Goal: Transaction & Acquisition: Purchase product/service

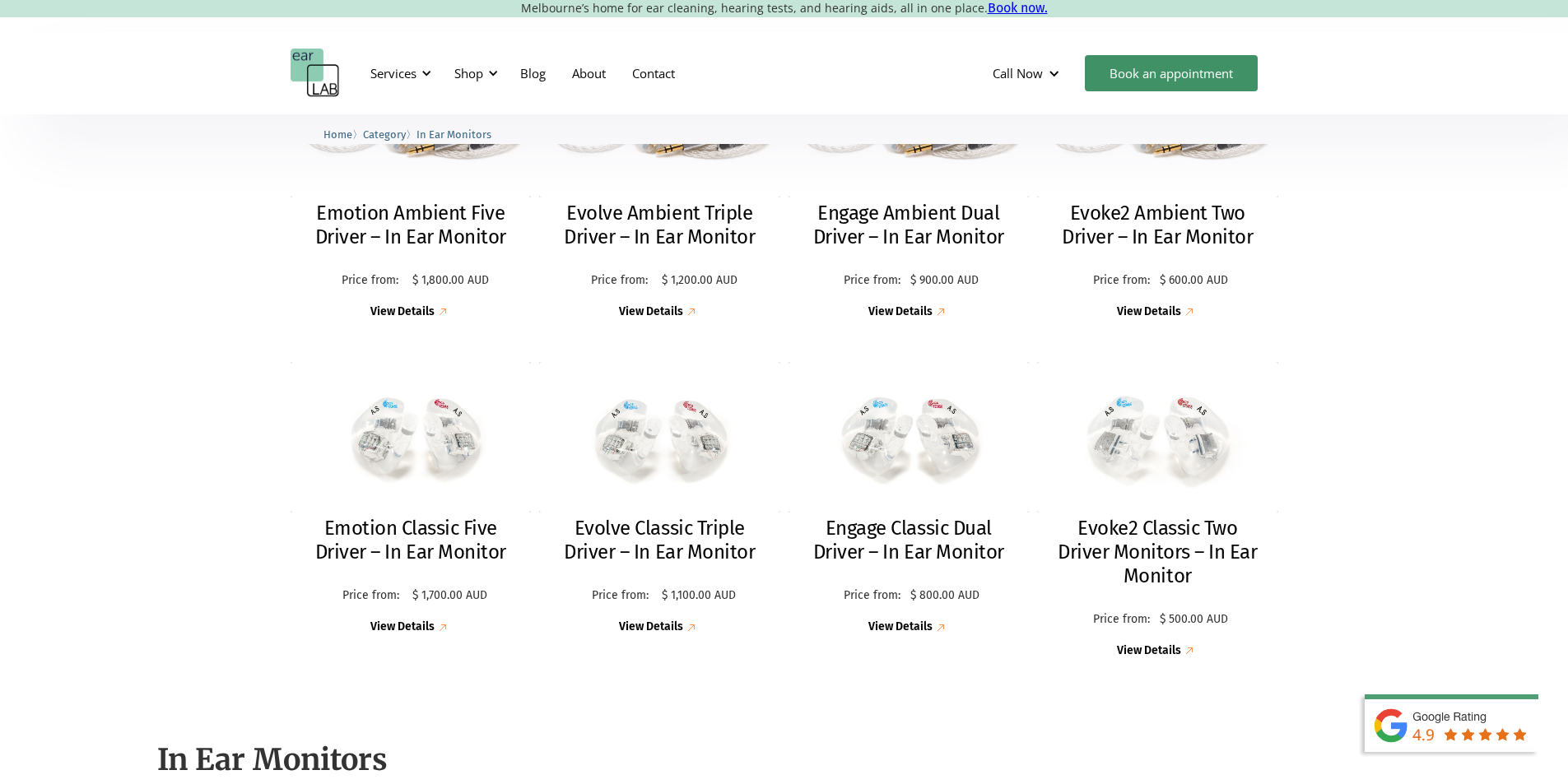
scroll to position [576, 0]
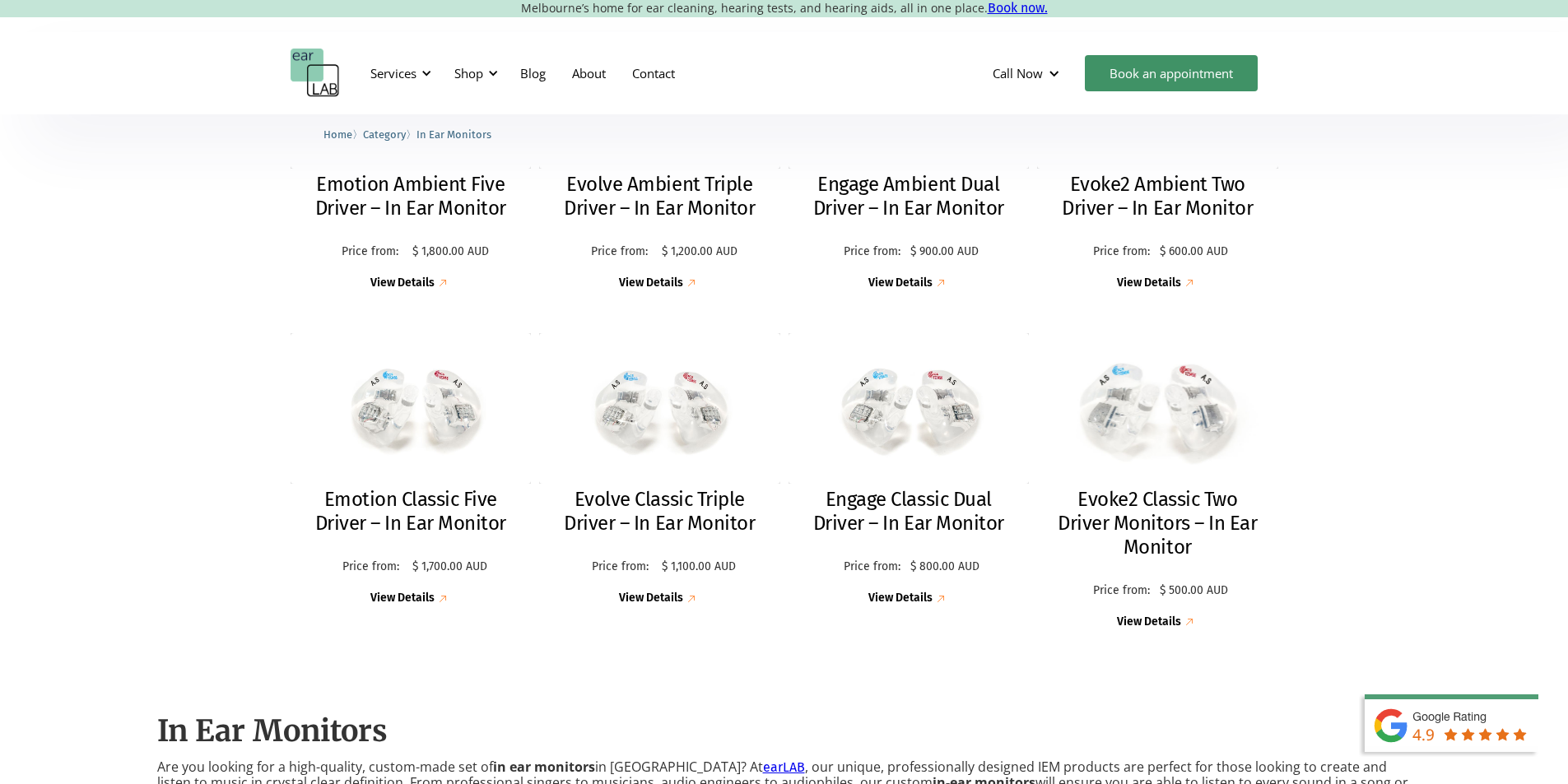
click at [1143, 626] on div "View Details" at bounding box center [1149, 622] width 64 height 14
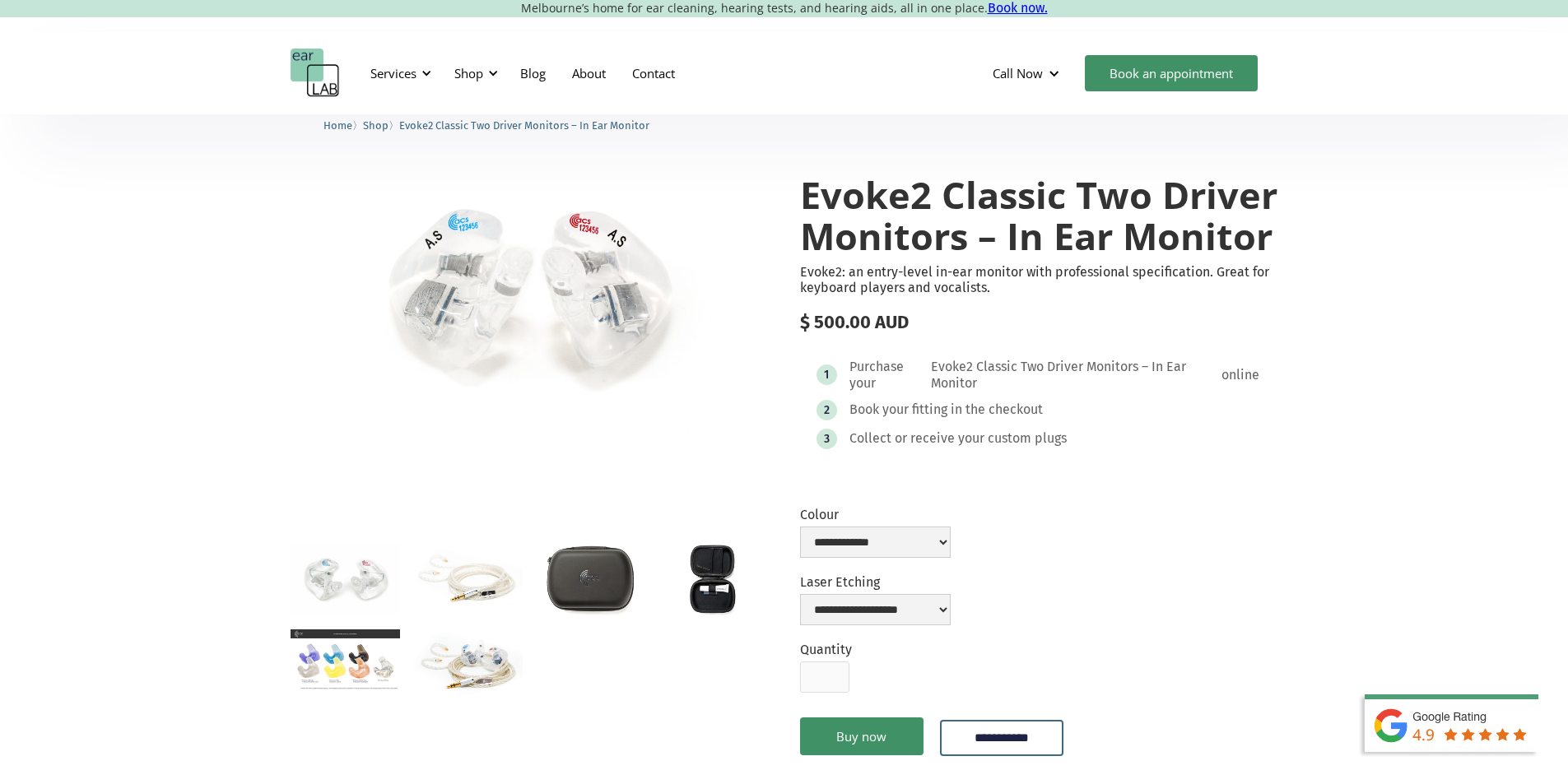
scroll to position [82, 0]
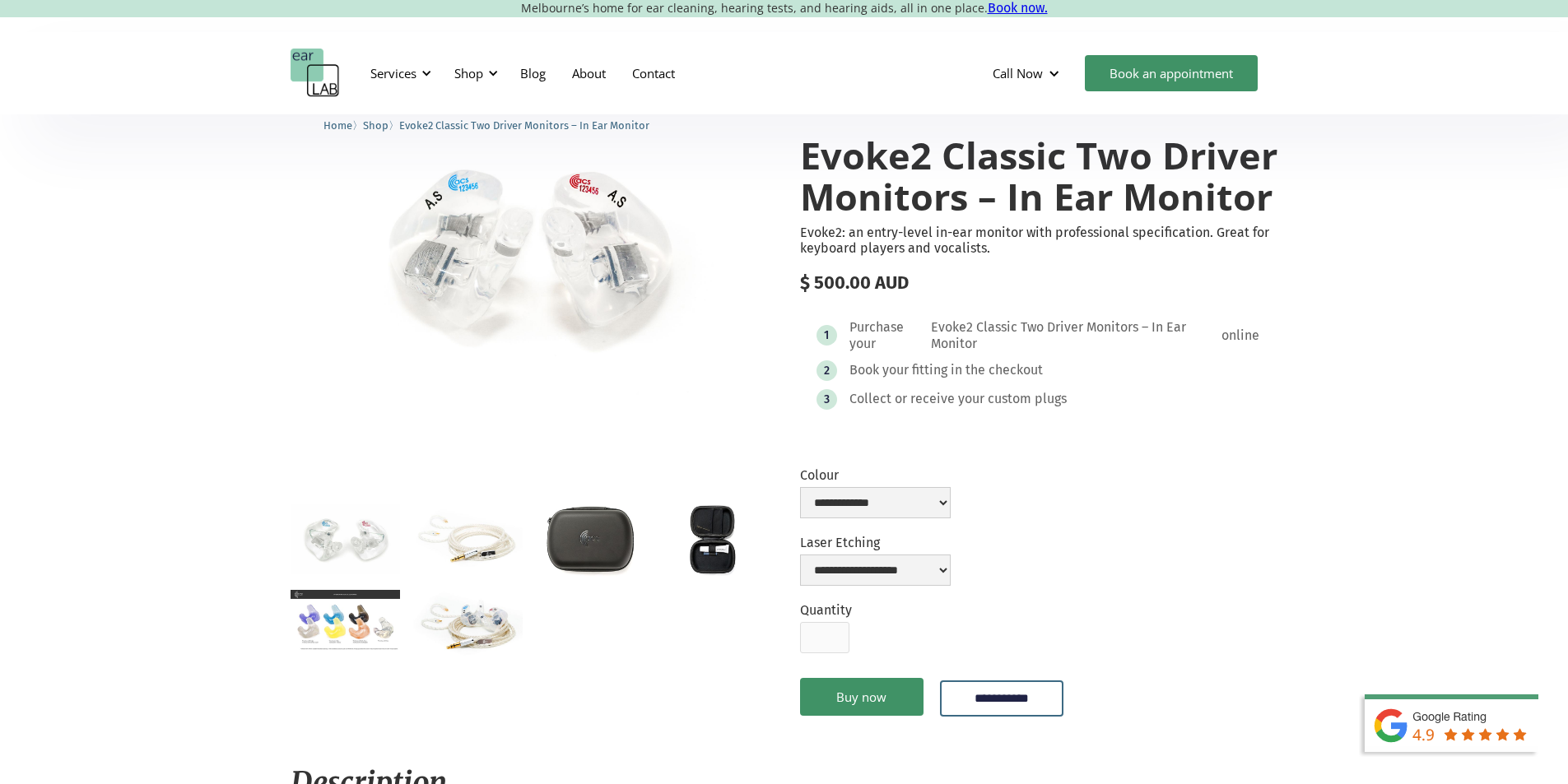
click at [471, 539] on img "open lightbox" at bounding box center [468, 538] width 110 height 68
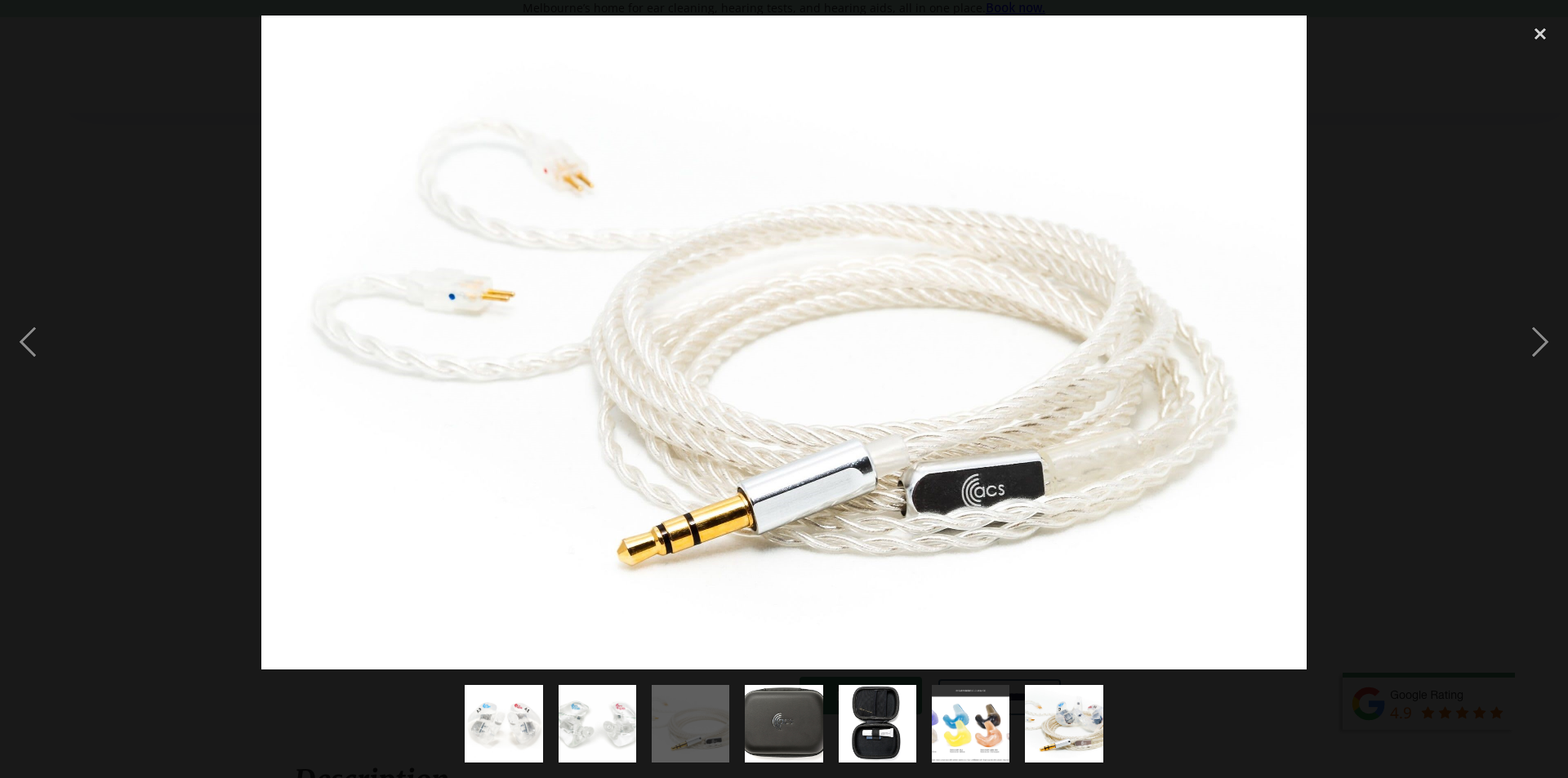
click at [1485, 338] on div at bounding box center [784, 342] width 1568 height 654
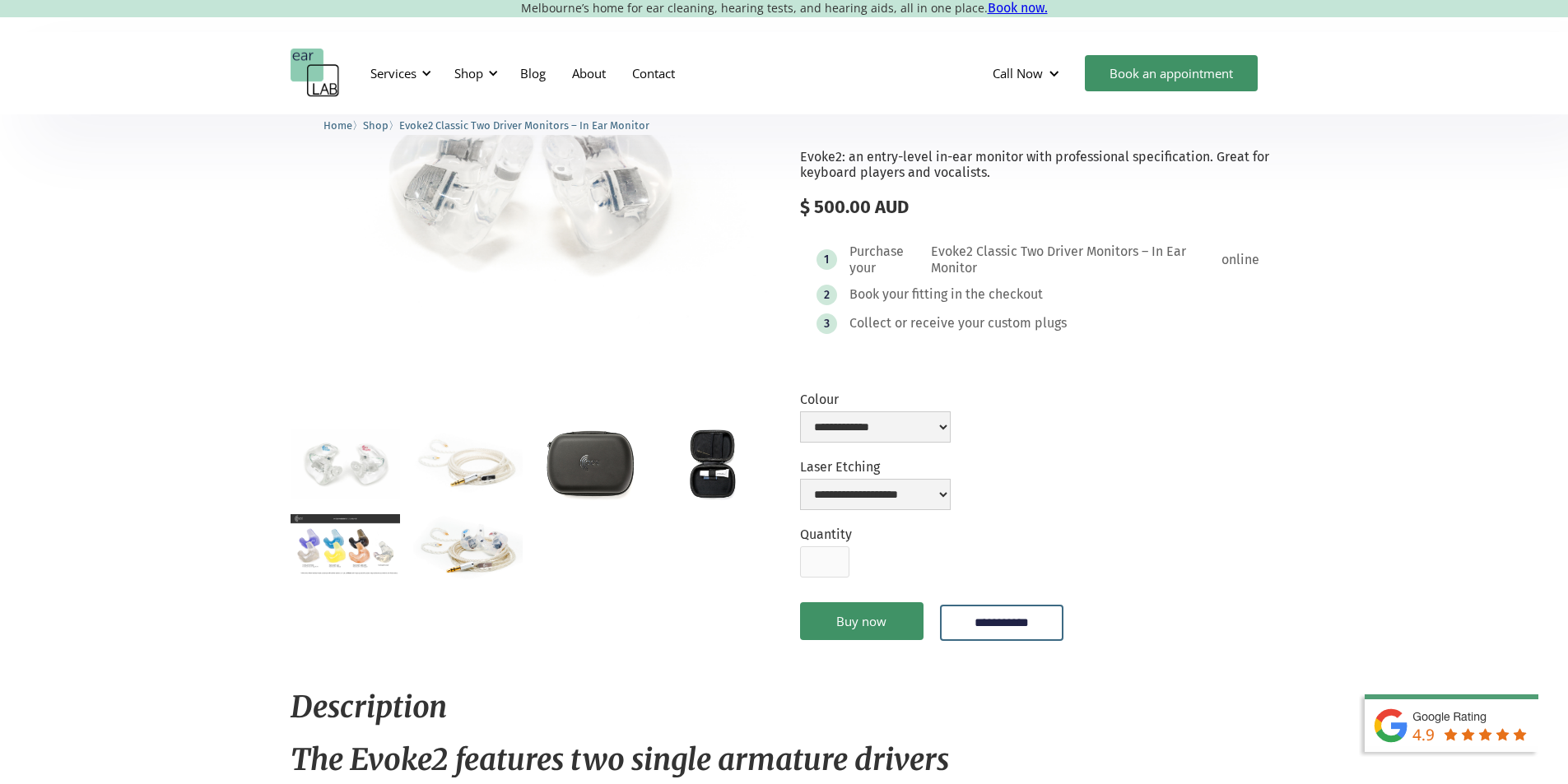
scroll to position [164, 0]
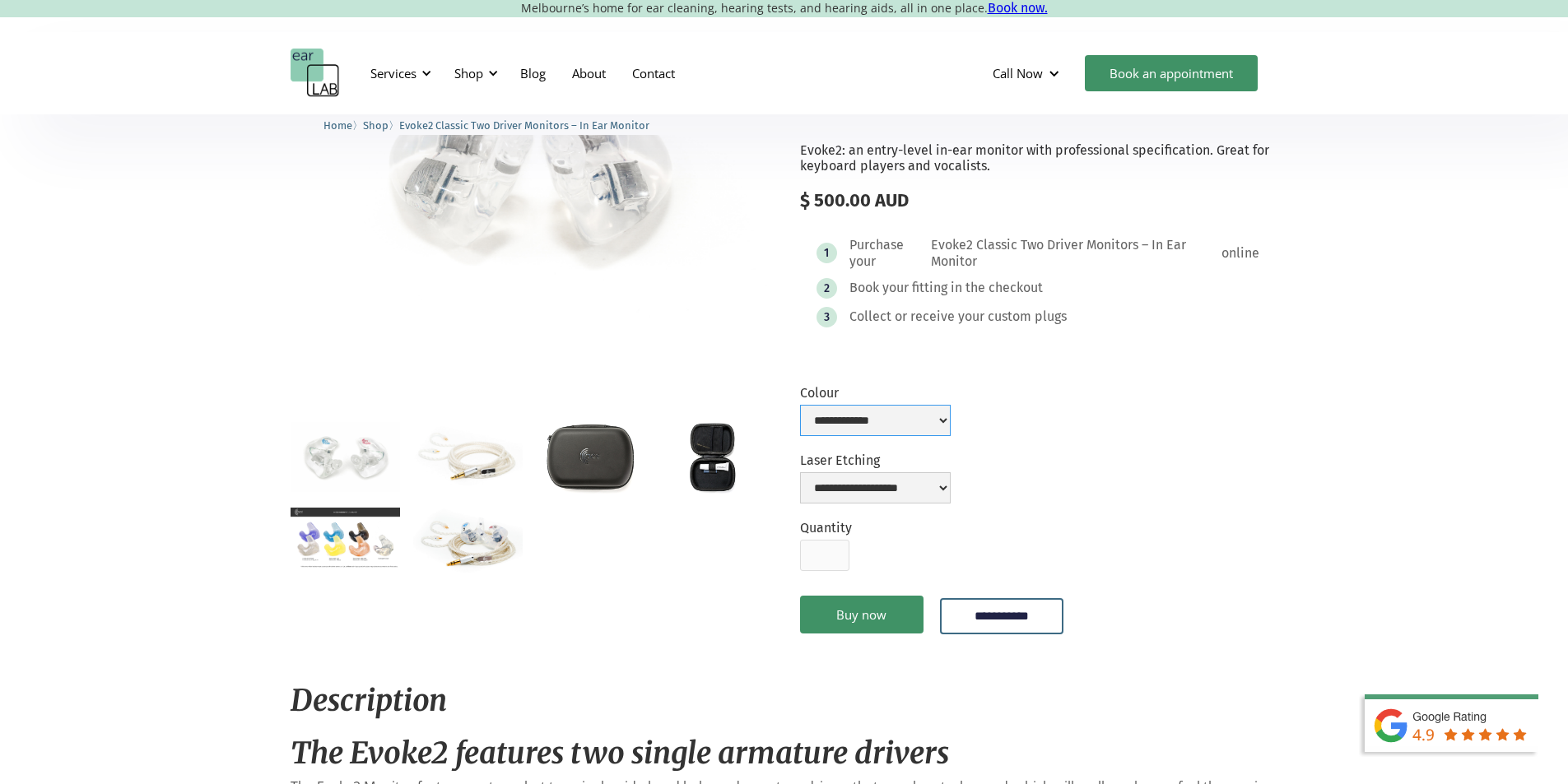
click at [883, 421] on select "**********" at bounding box center [874, 421] width 151 height 31
select select "**********"
click at [800, 408] on select "**********" at bounding box center [874, 421] width 151 height 31
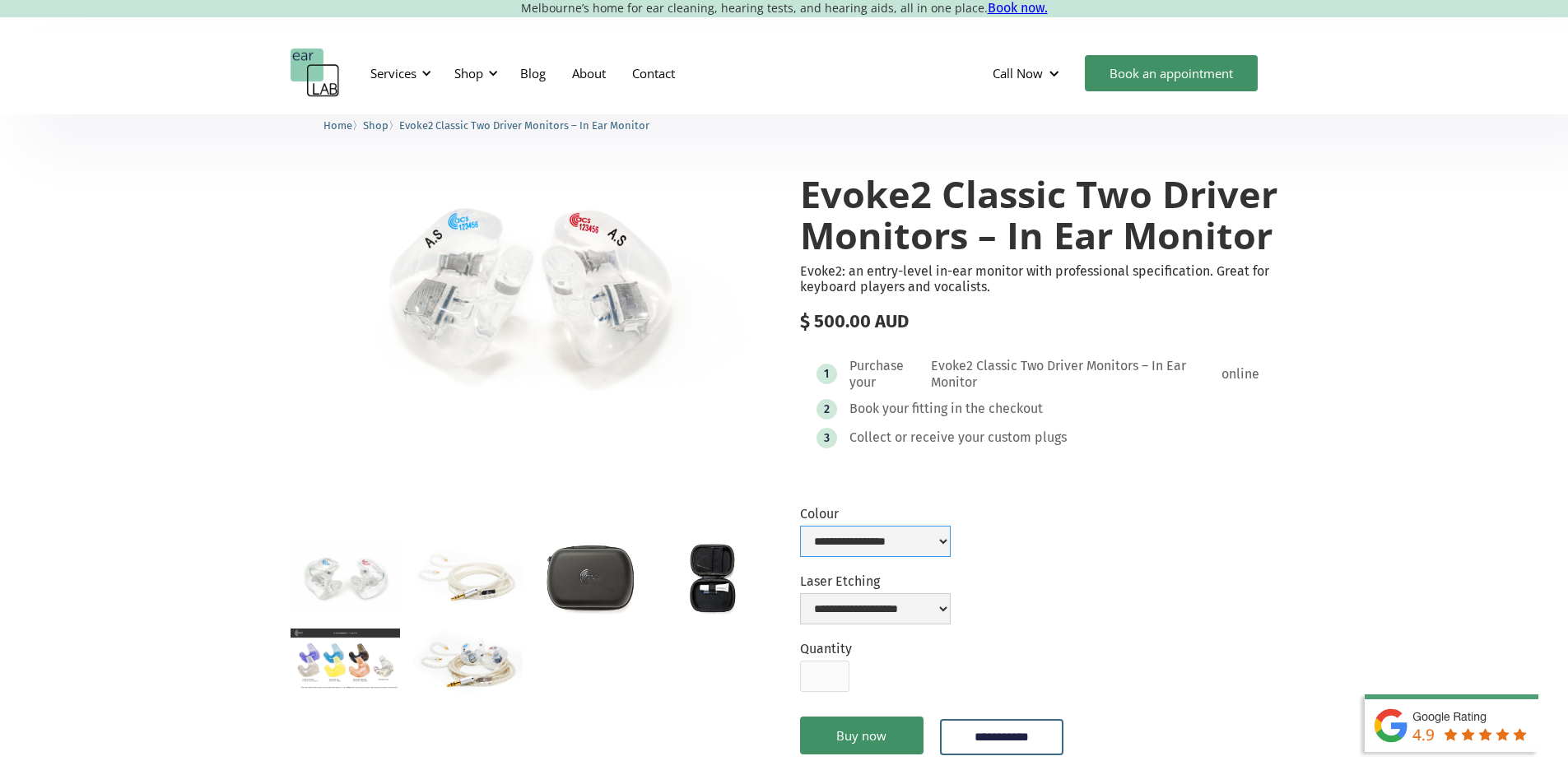
scroll to position [82, 0]
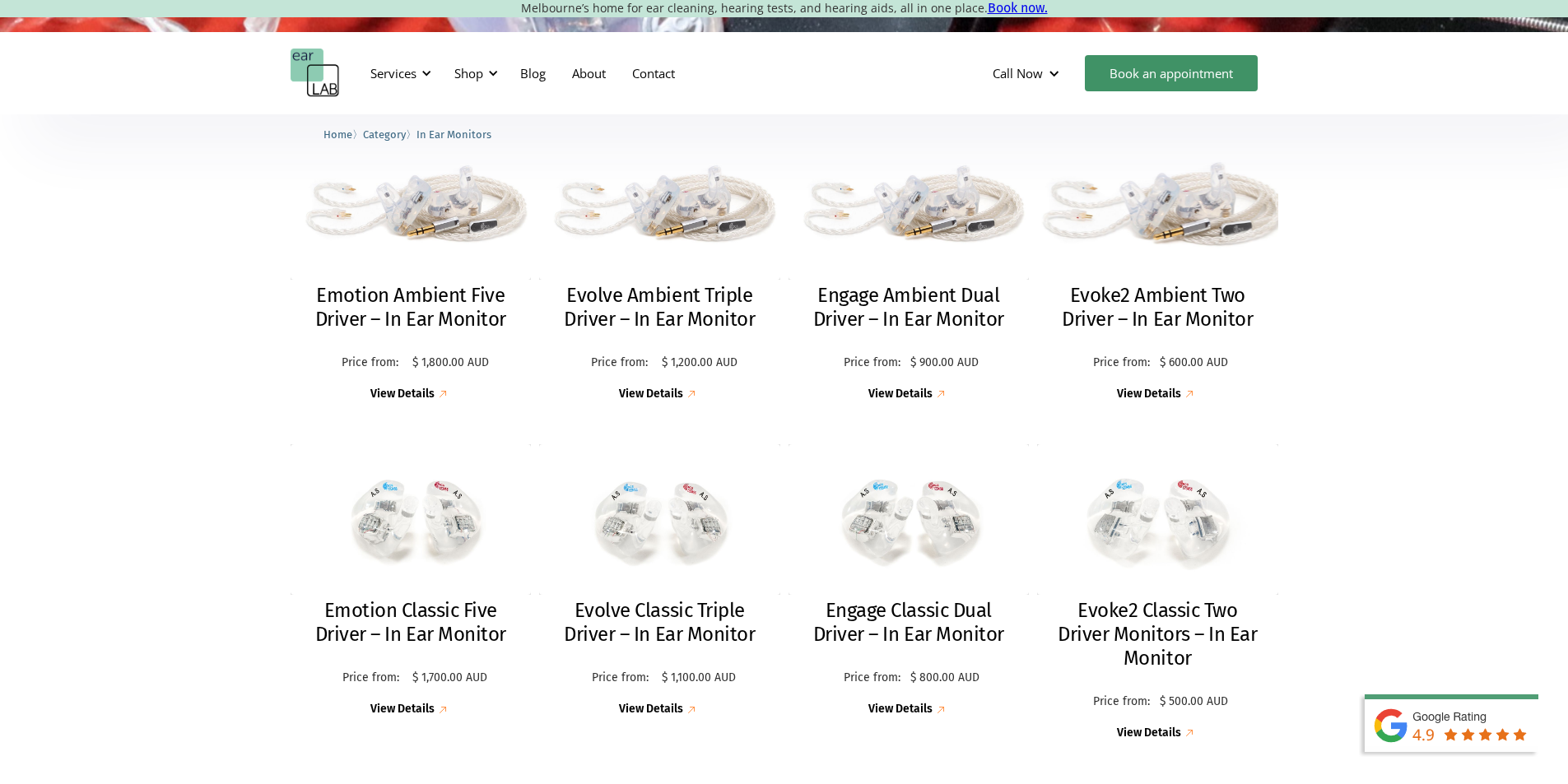
scroll to position [576, 0]
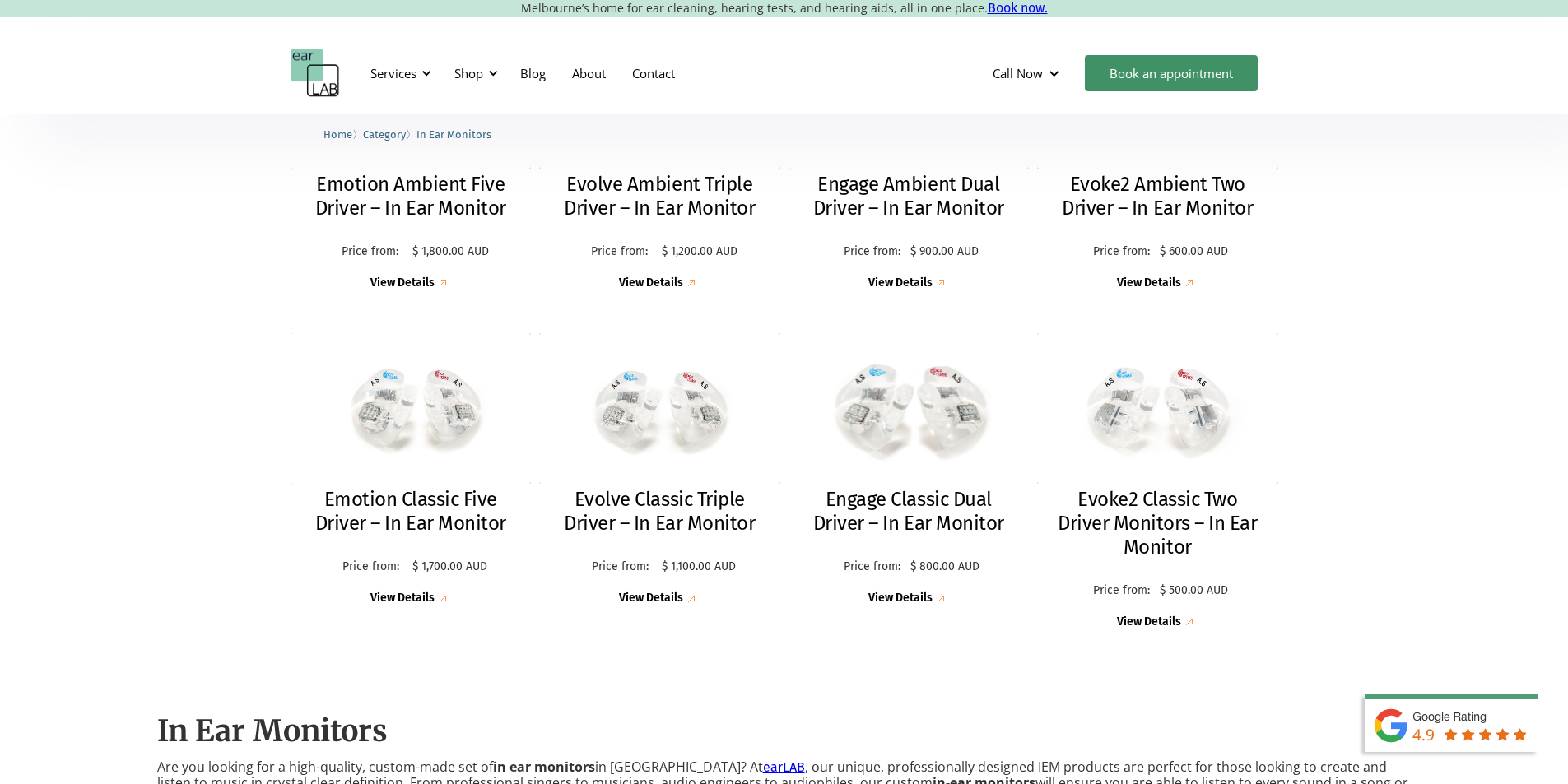
click at [918, 507] on h2 "Engage Classic Dual Driver – In Ear Monitor" at bounding box center [909, 512] width 208 height 47
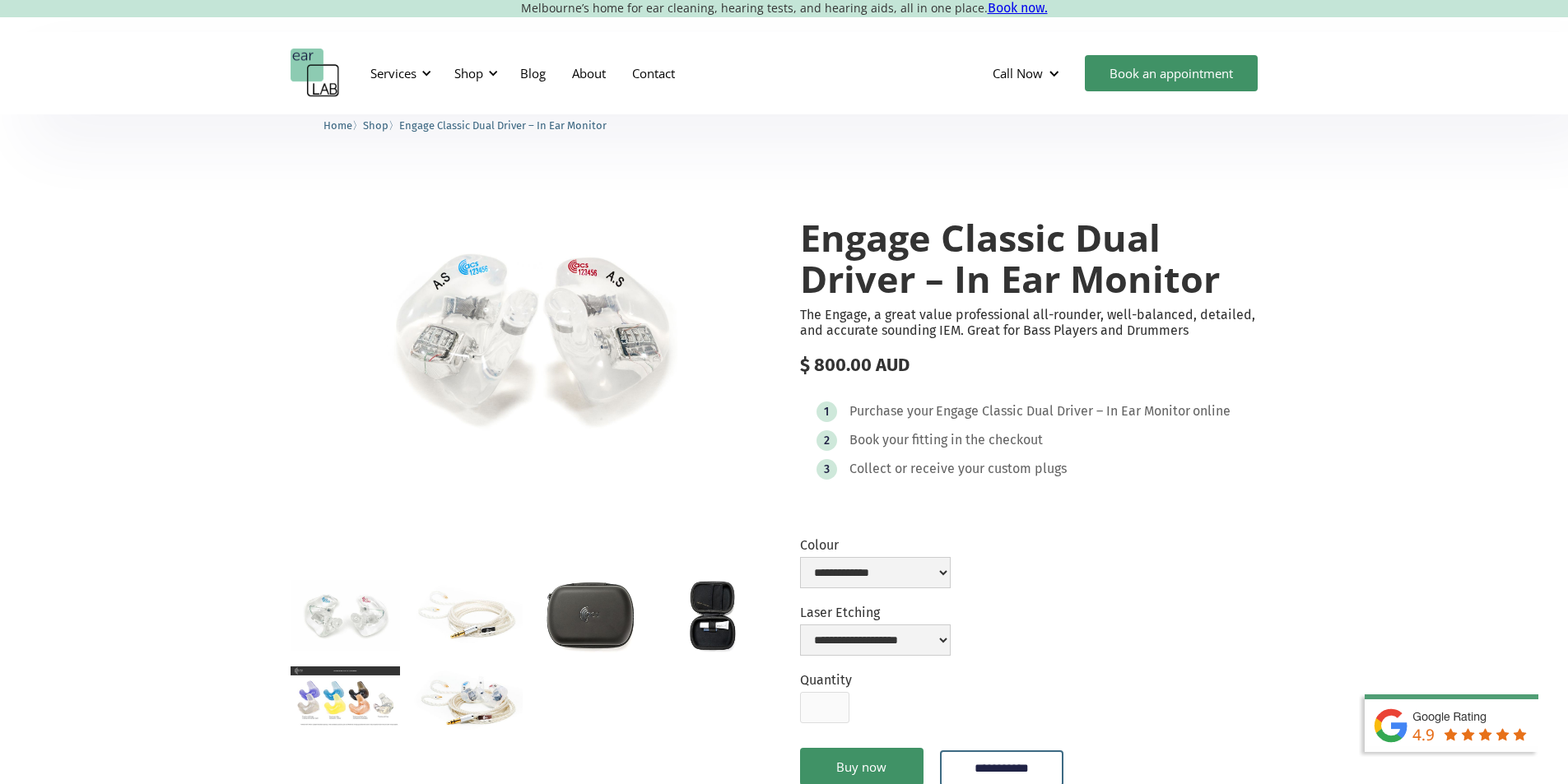
click at [465, 310] on img "open lightbox" at bounding box center [529, 333] width 478 height 298
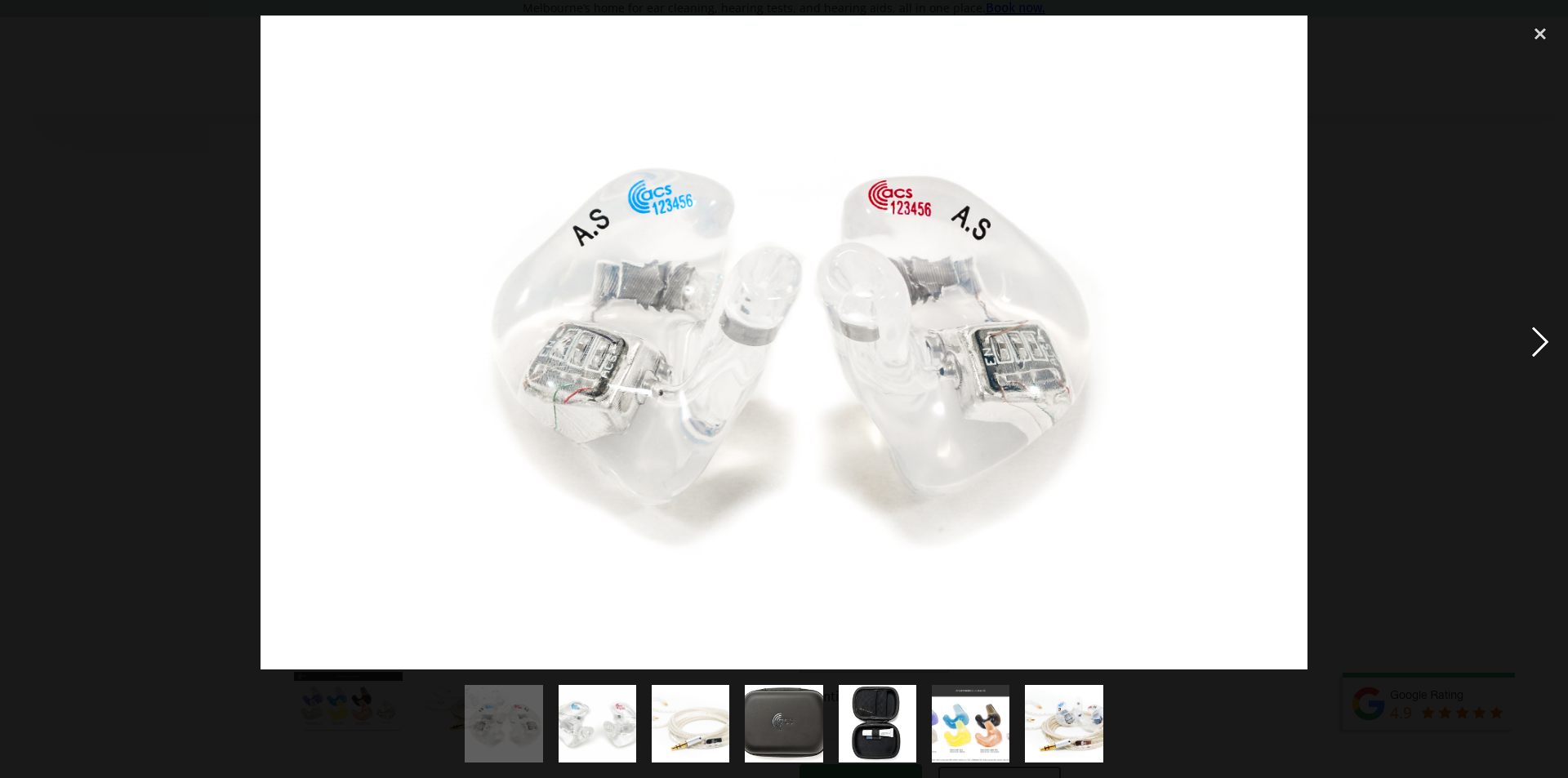
click at [1540, 336] on div "next image" at bounding box center [1540, 342] width 55 height 654
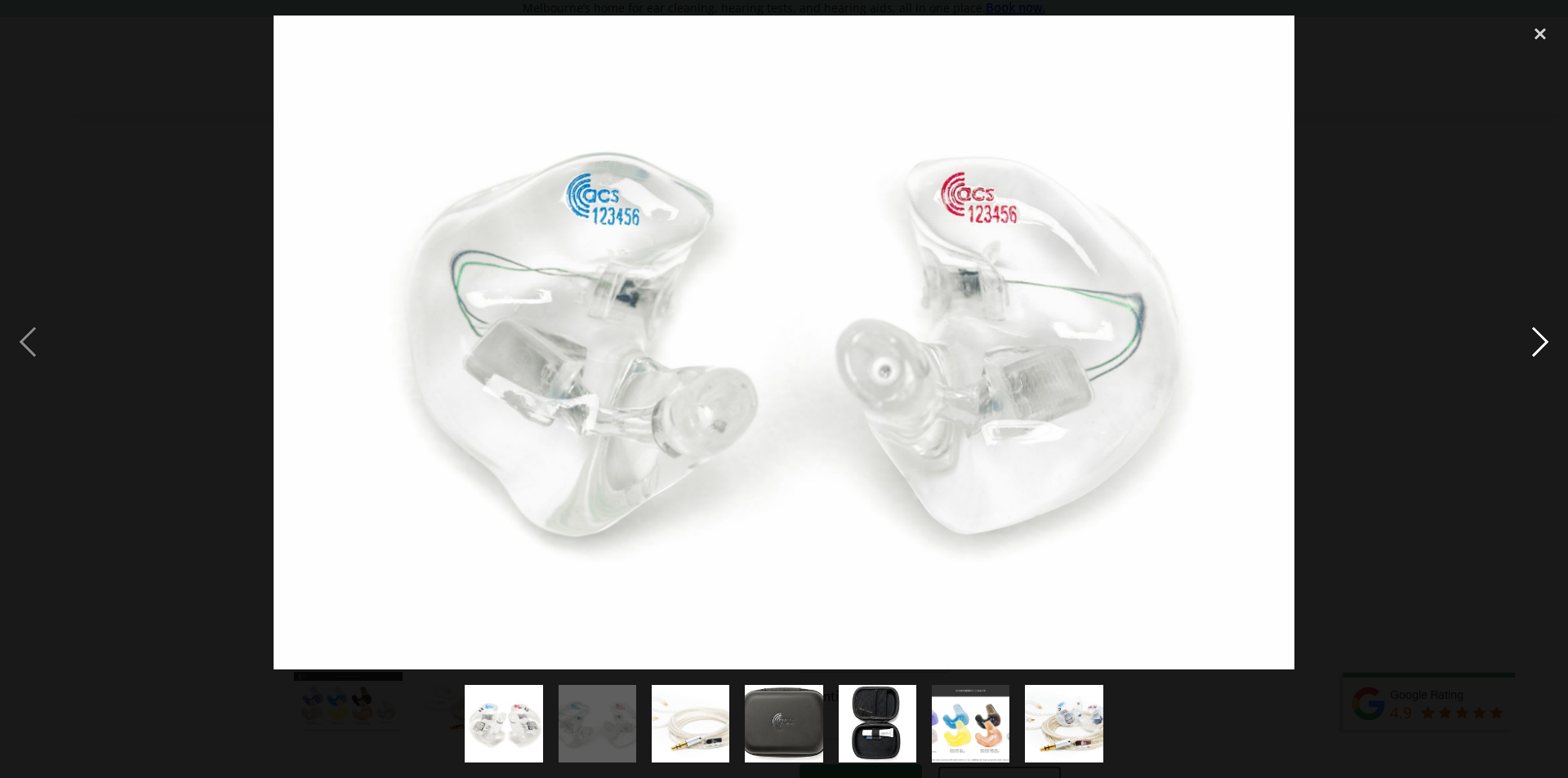
click at [1540, 336] on div "next image" at bounding box center [1540, 342] width 55 height 654
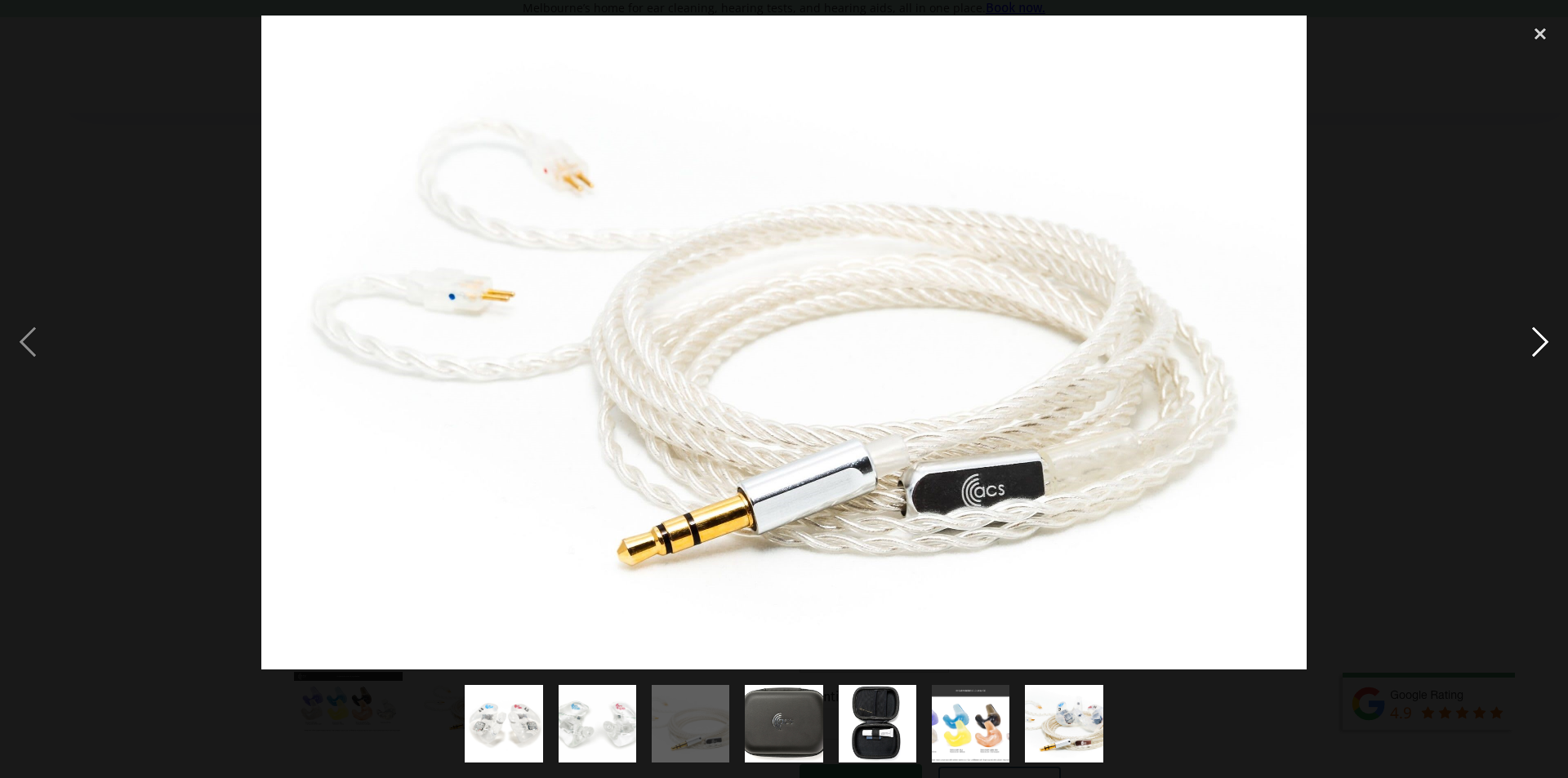
click at [1540, 336] on div "next image" at bounding box center [1540, 342] width 55 height 654
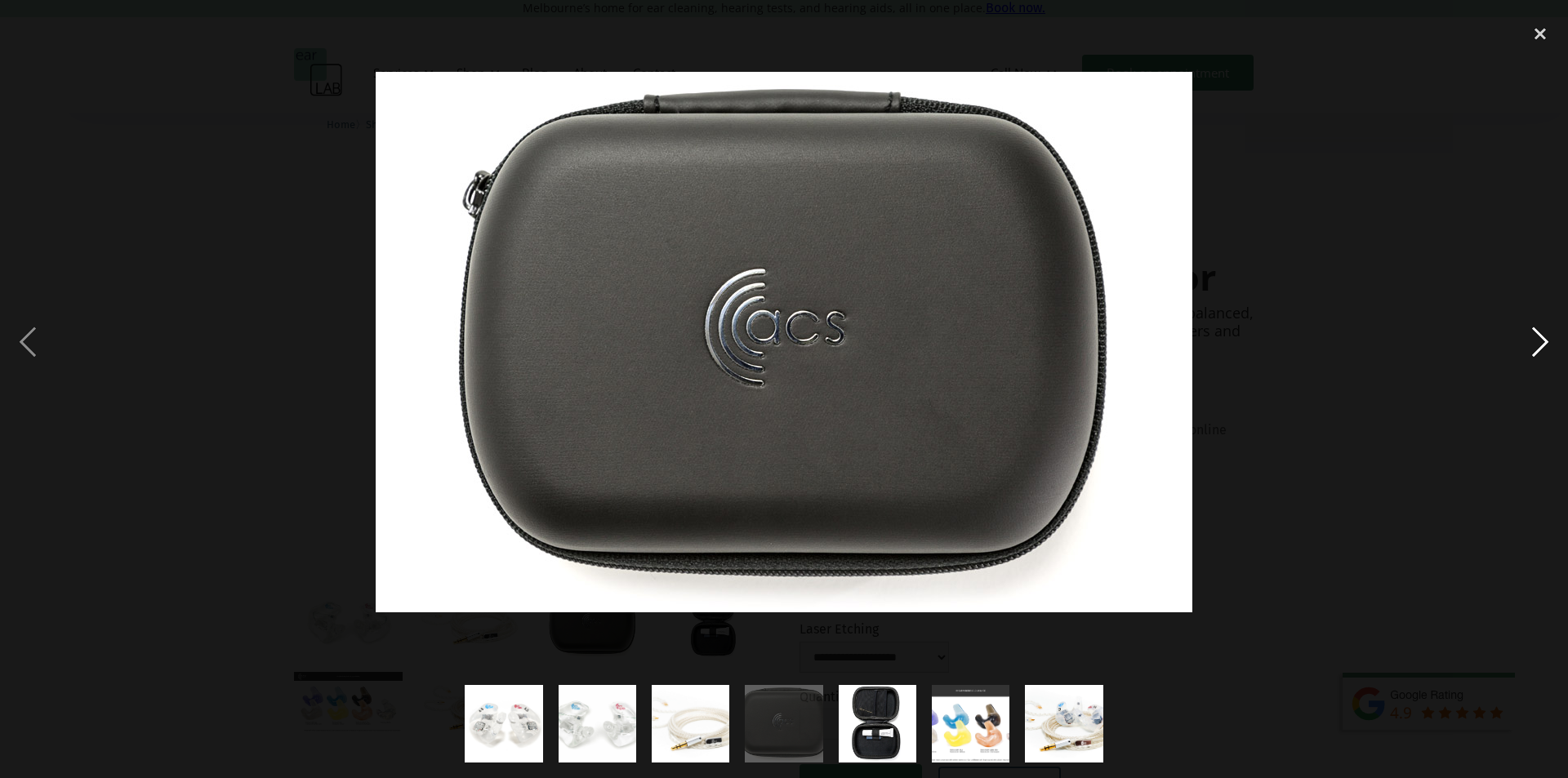
click at [1540, 336] on div "next image" at bounding box center [1540, 342] width 55 height 654
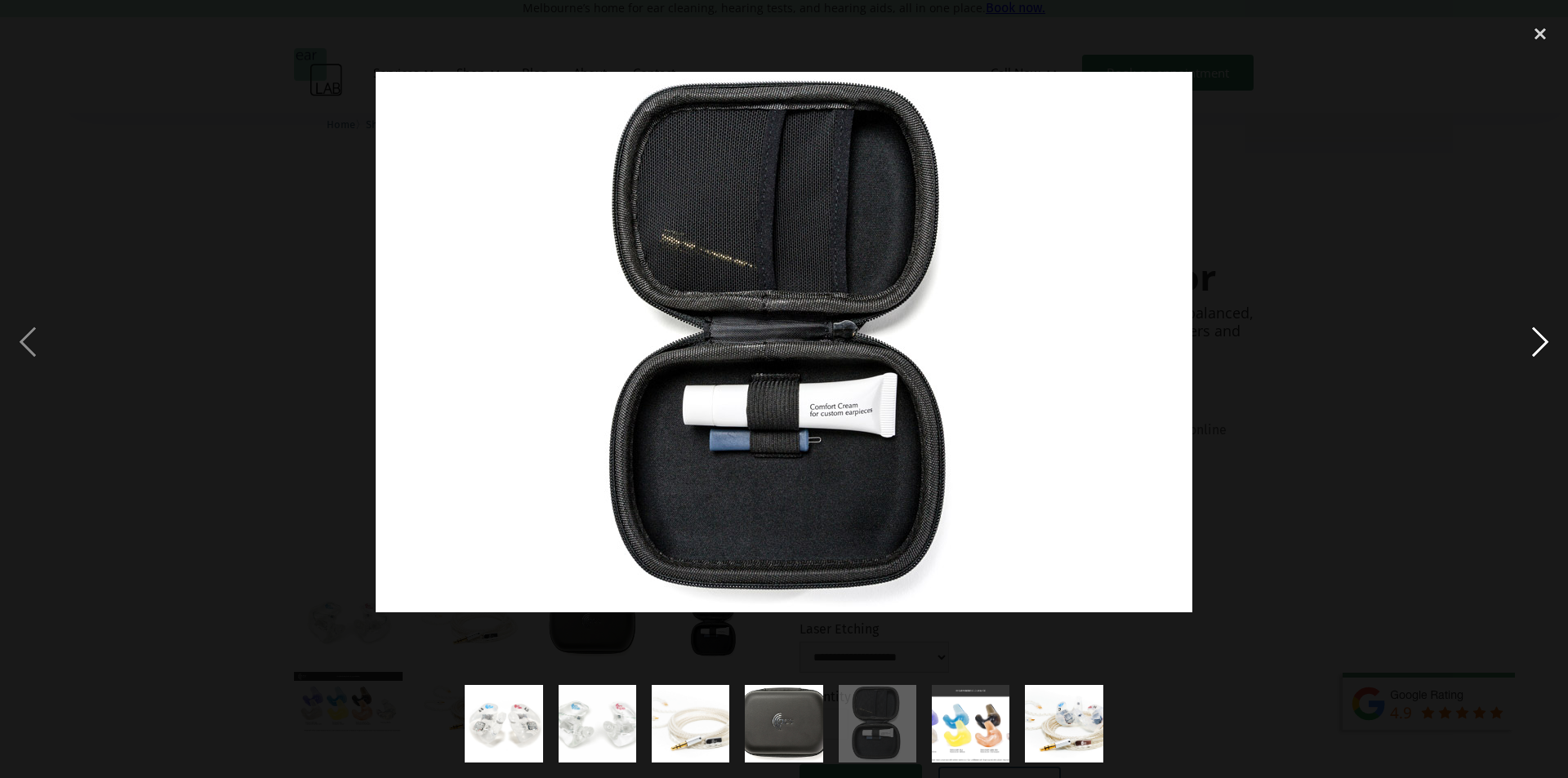
click at [1540, 336] on div "next image" at bounding box center [1540, 342] width 55 height 654
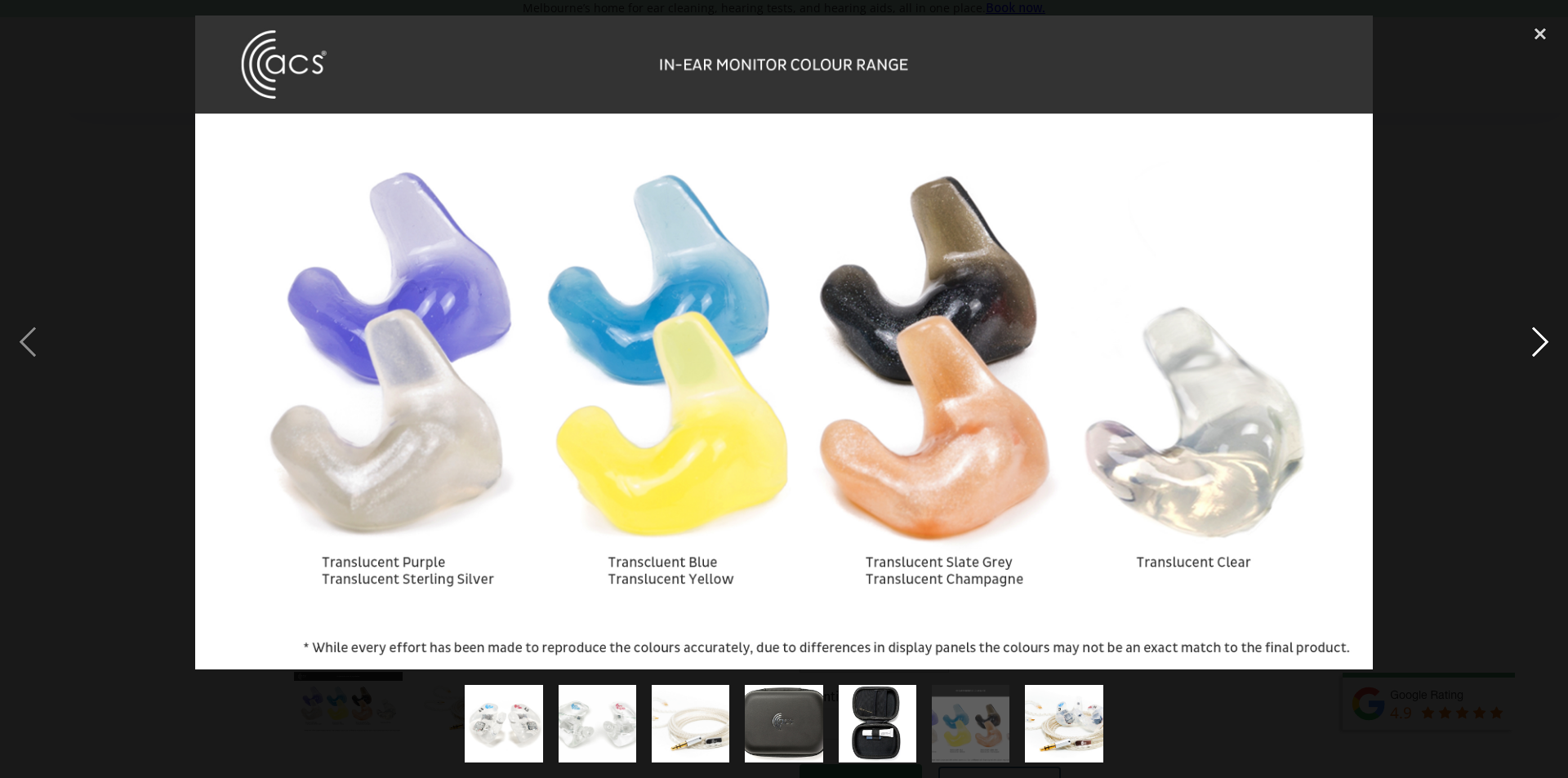
click at [1540, 336] on div "next image" at bounding box center [1540, 342] width 55 height 654
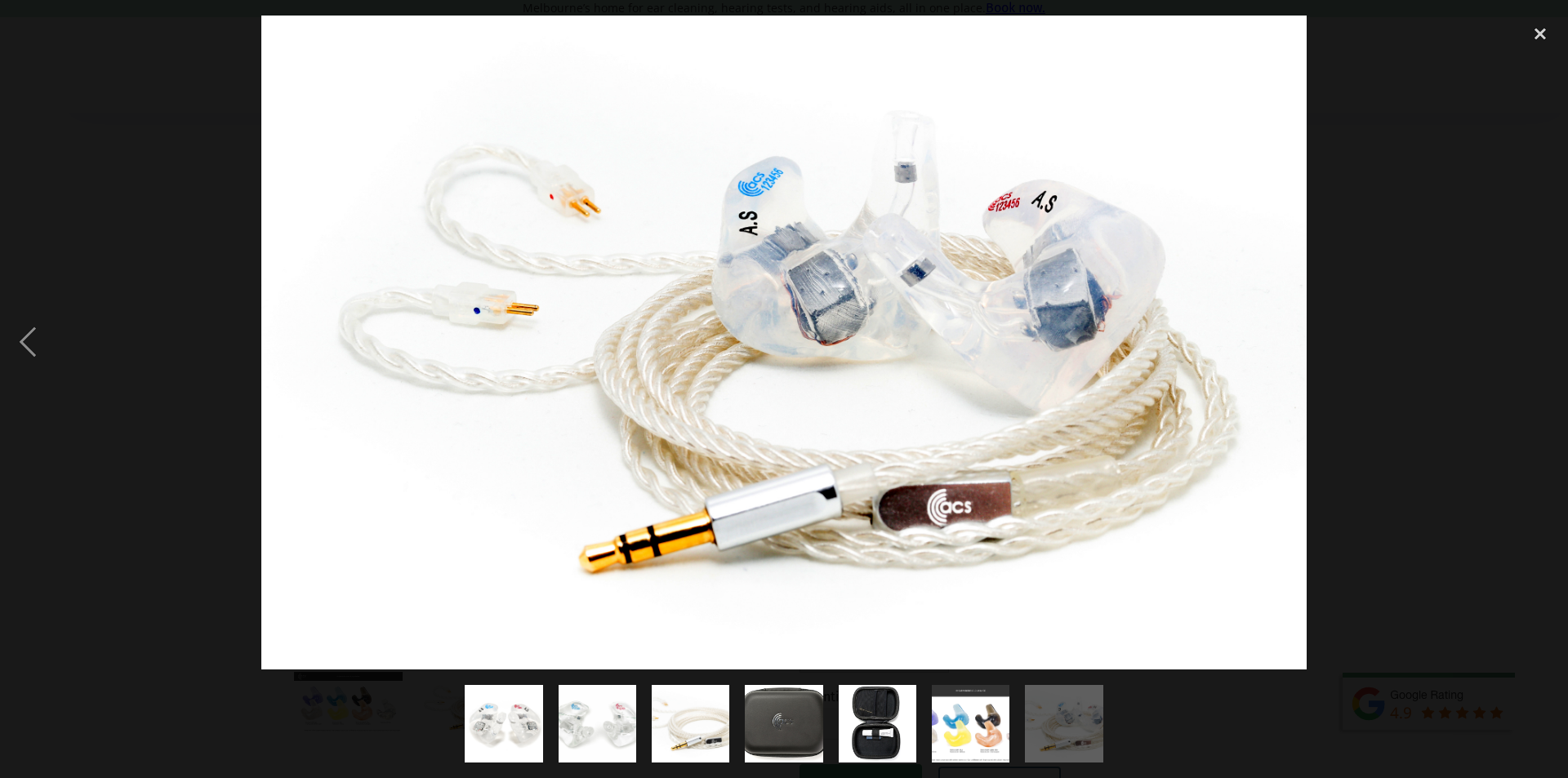
click at [1466, 356] on div at bounding box center [784, 342] width 1568 height 654
